Goal: Check status: Check status

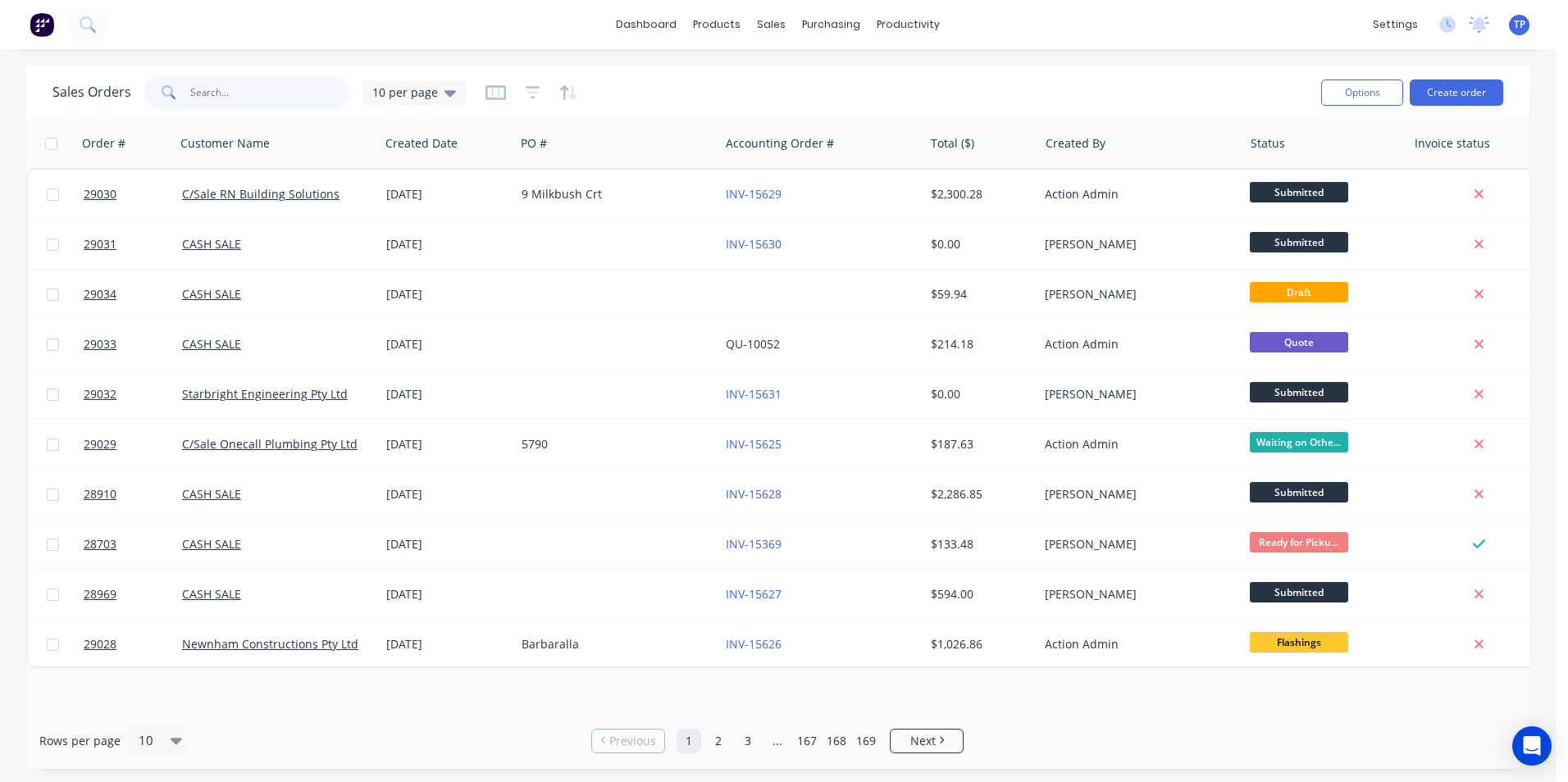
click at [227, 91] on input "text" at bounding box center [270, 92] width 160 height 32
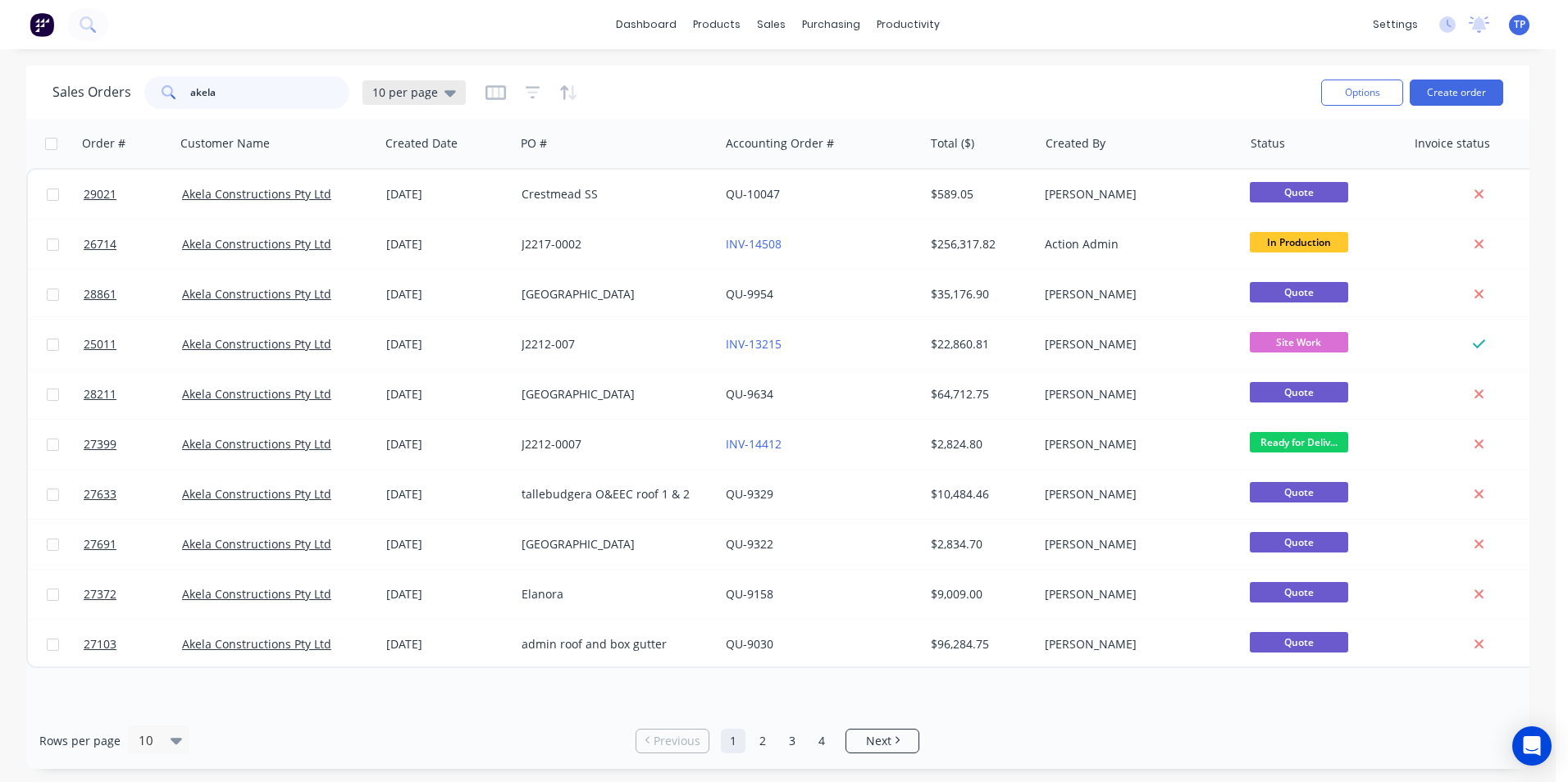
type input "akela"
click at [449, 91] on icon at bounding box center [449, 94] width 11 height 7
click at [391, 299] on button "Archived" at bounding box center [461, 298] width 187 height 19
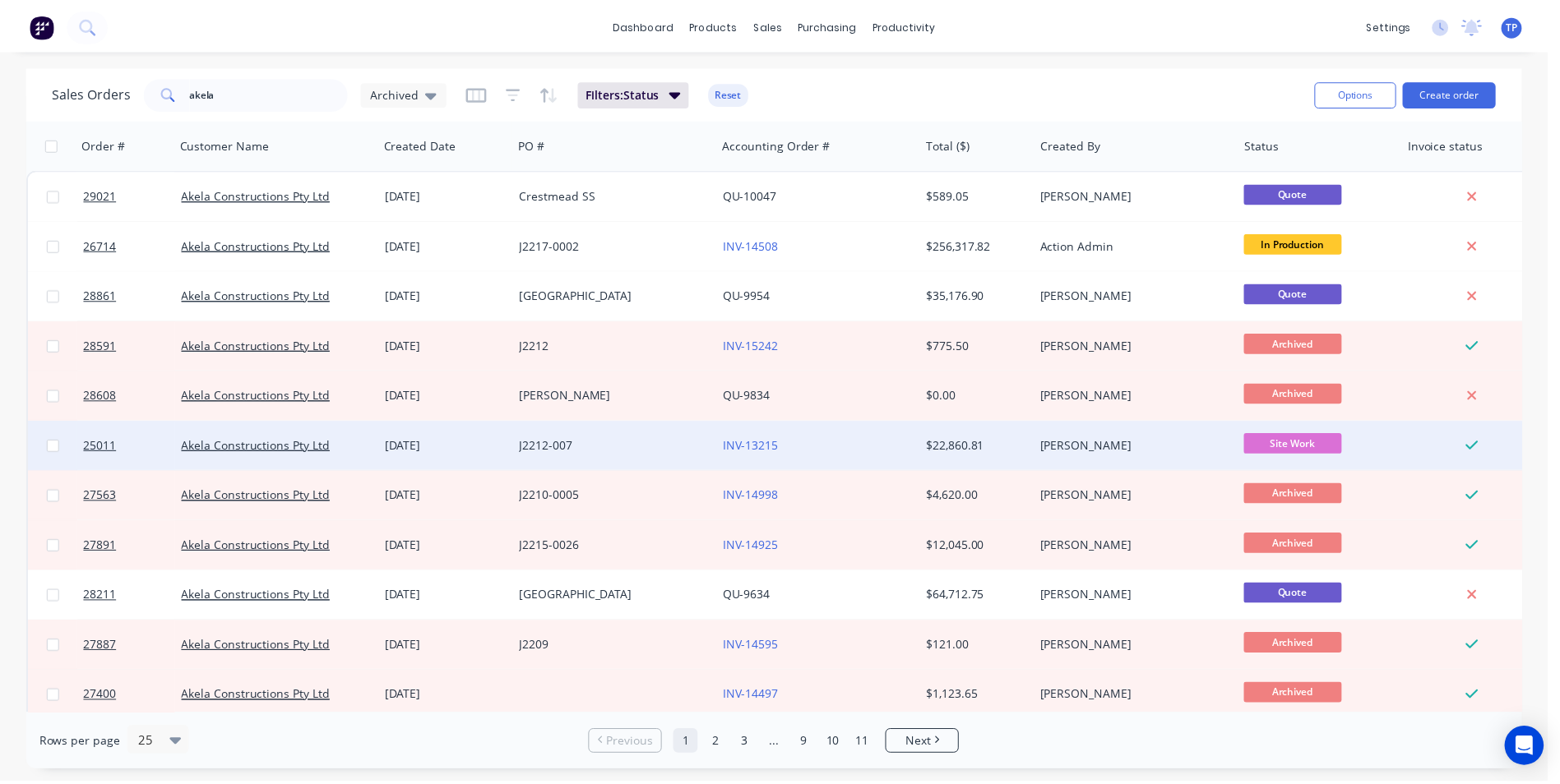
scroll to position [82, 0]
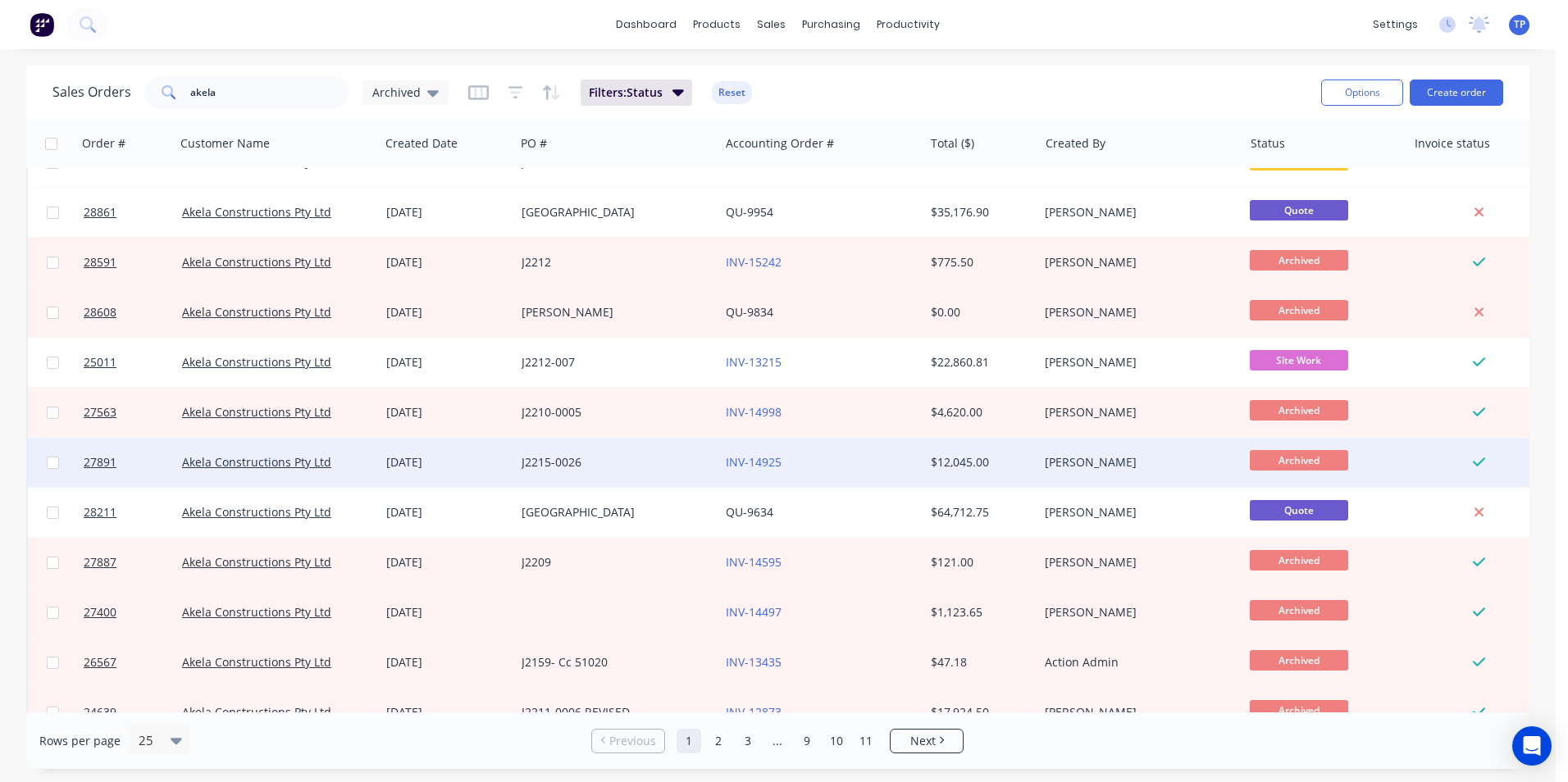
click at [855, 462] on div "INV-14925" at bounding box center [816, 462] width 182 height 16
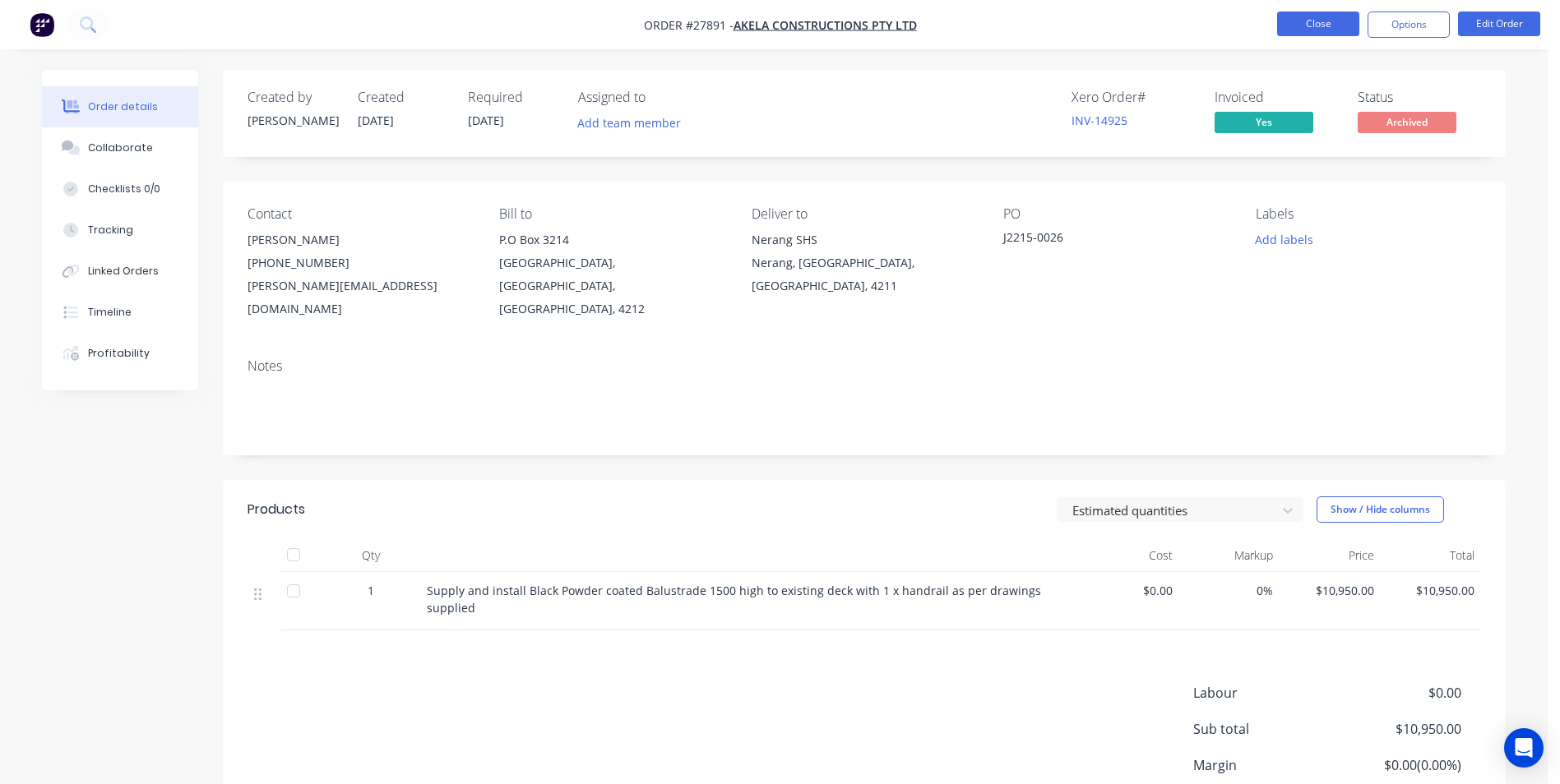
click at [1299, 23] on button "Close" at bounding box center [1318, 23] width 82 height 25
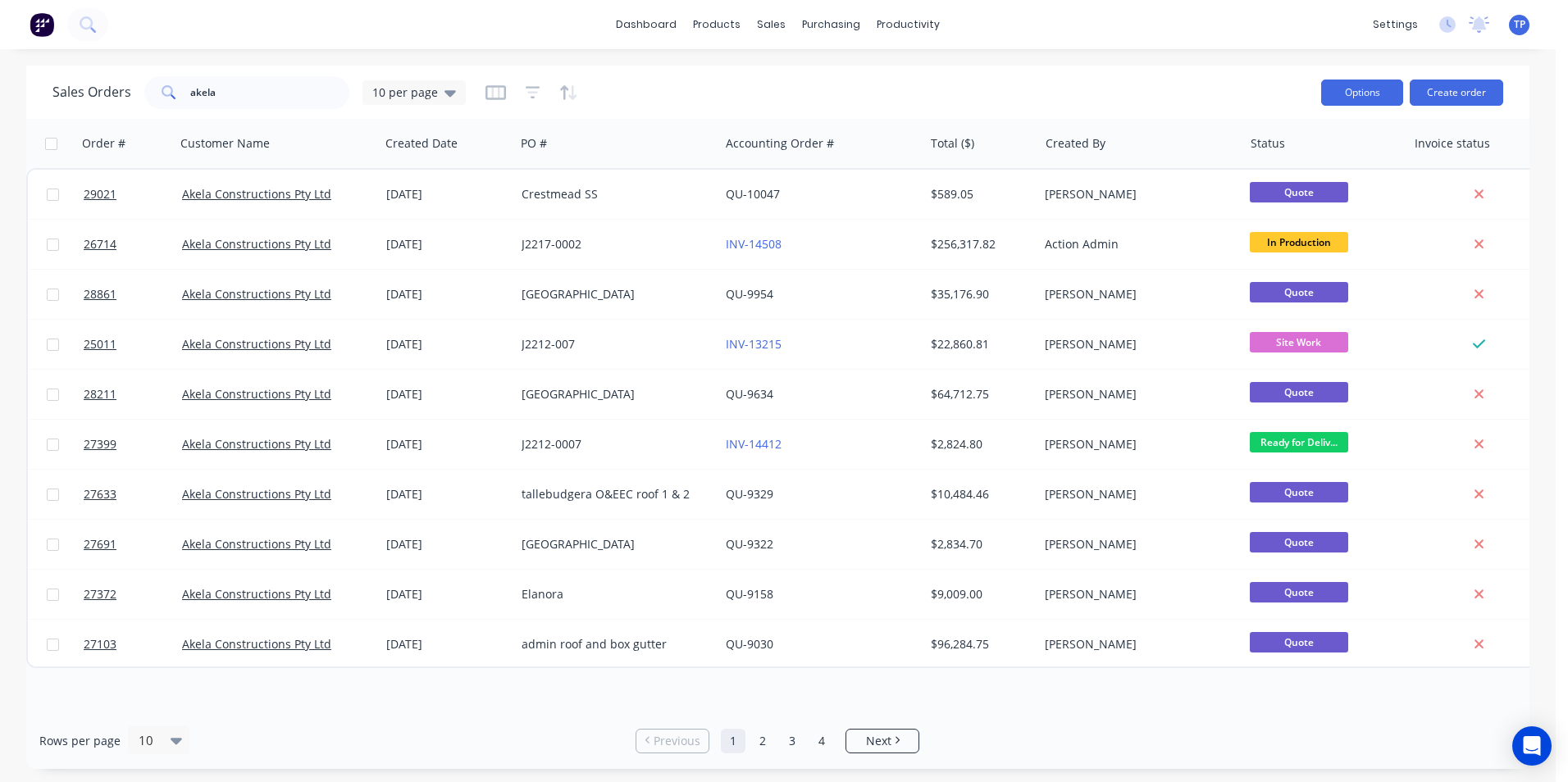
click at [1347, 99] on button "Options" at bounding box center [1362, 92] width 82 height 26
click at [238, 85] on input "akela" at bounding box center [270, 92] width 160 height 32
type input "a"
